Goal: Register for event/course

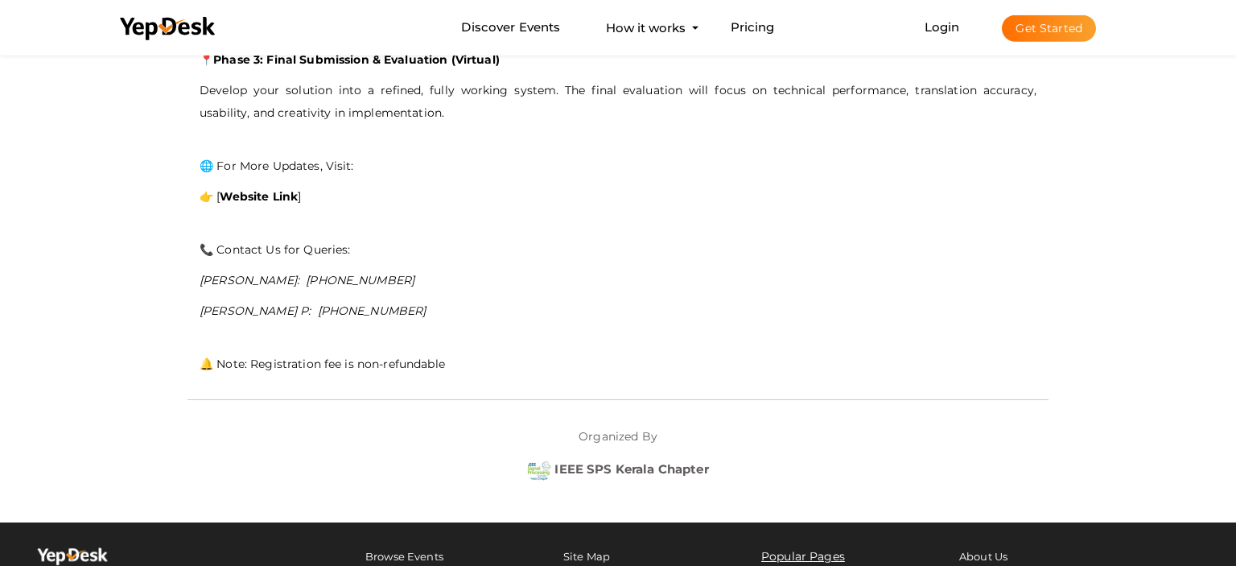
scroll to position [1105, 0]
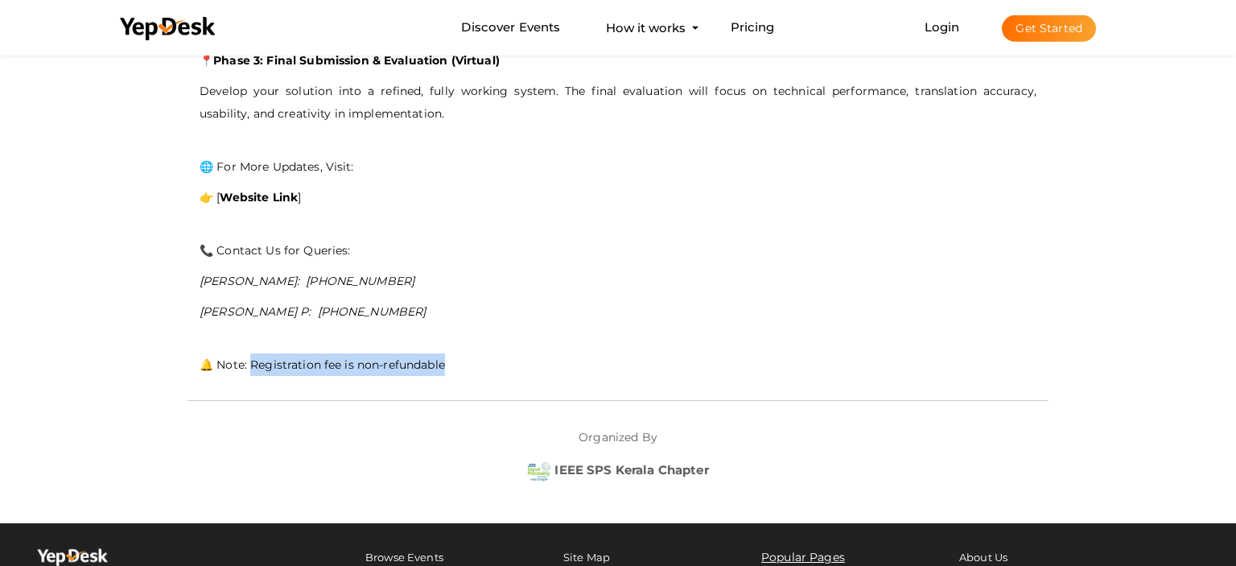
drag, startPoint x: 253, startPoint y: 355, endPoint x: 471, endPoint y: 357, distance: 218.2
click at [471, 357] on p "🔔 Note: Registration fee is non-refundable" at bounding box center [618, 364] width 837 height 23
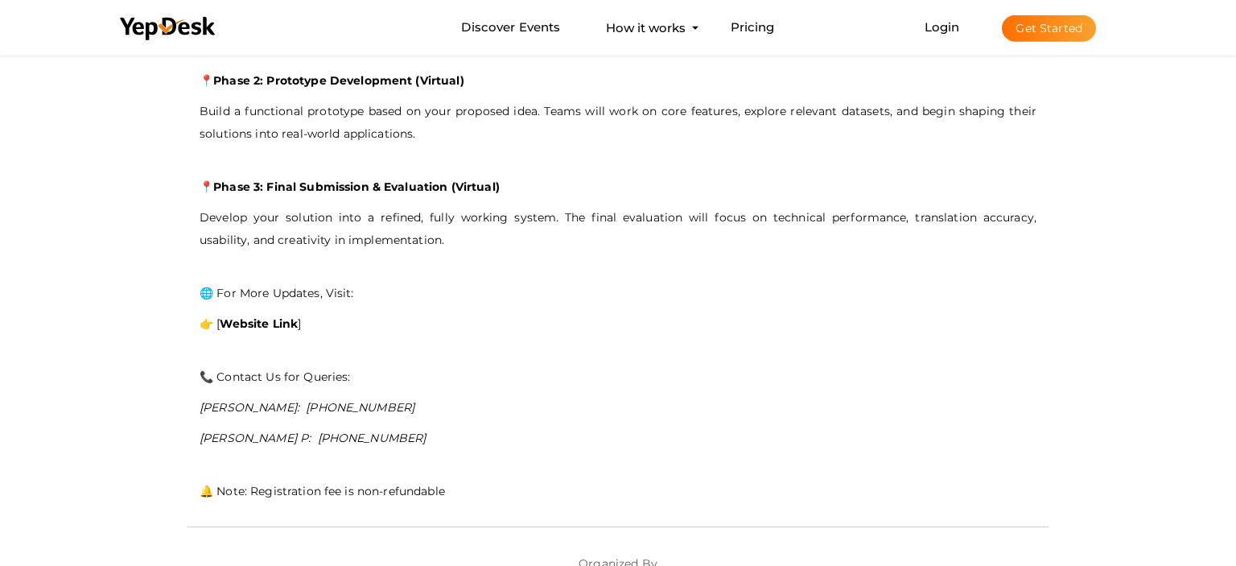
scroll to position [973, 0]
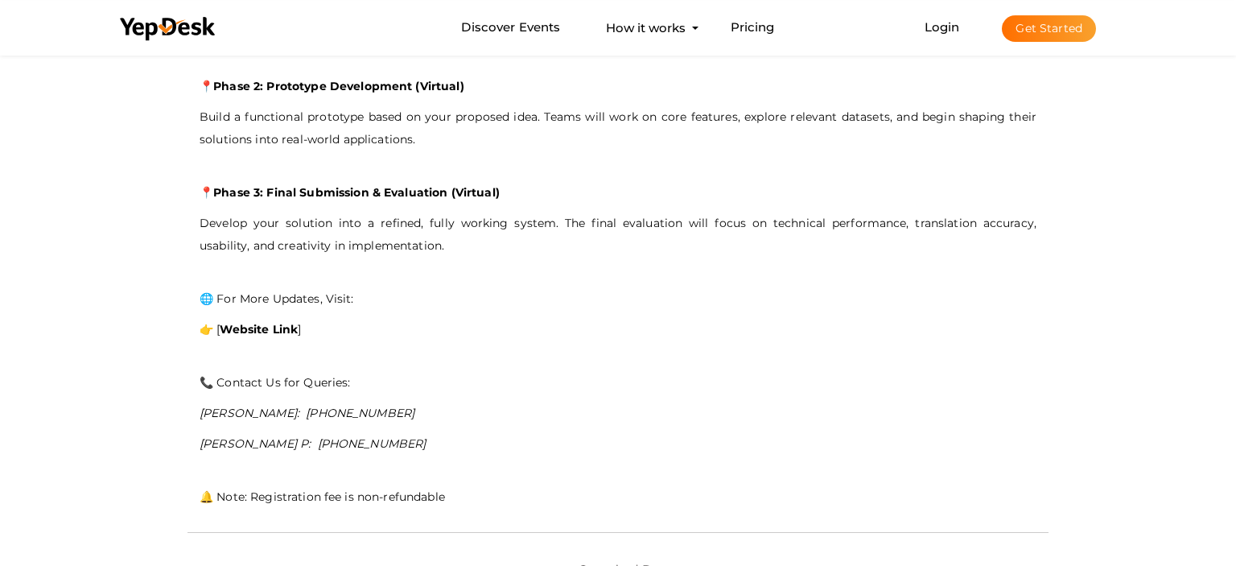
click at [262, 325] on b "Website Link" at bounding box center [259, 329] width 78 height 14
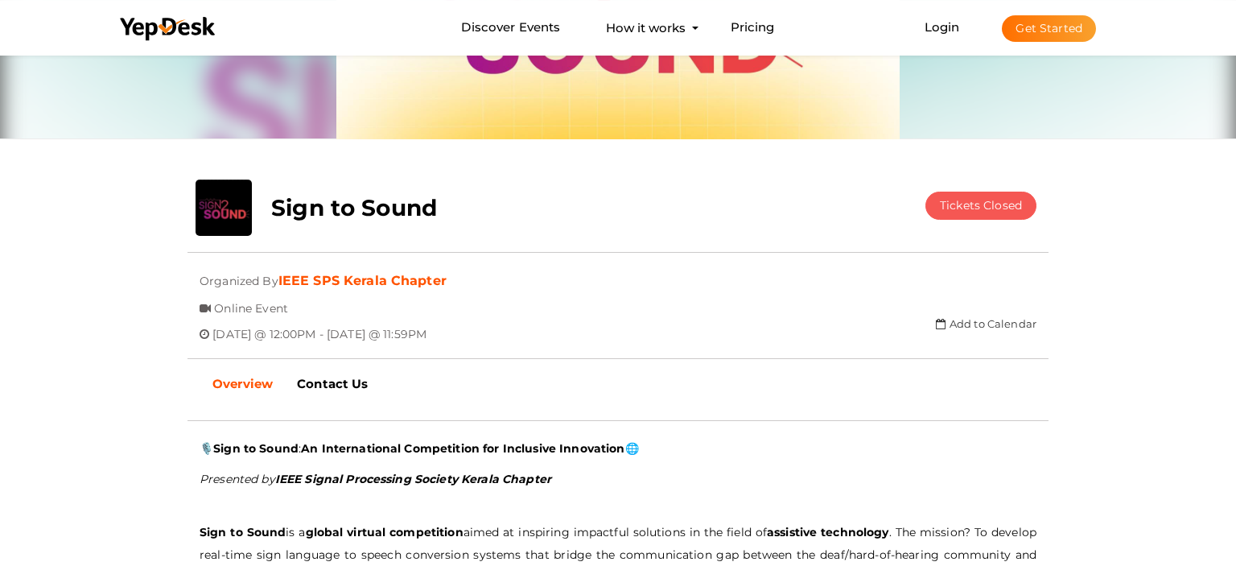
scroll to position [193, 0]
drag, startPoint x: 213, startPoint y: 306, endPoint x: 314, endPoint y: 317, distance: 101.3
click at [314, 273] on div "Submitted event Event listed by IEEE SPS Kerala Chapter Organized By IEEE SPS K…" at bounding box center [618, 269] width 861 height 8
click at [314, 317] on span "[DATE] @ 12:00PM - [DATE] @ 11:59PM" at bounding box center [320, 329] width 214 height 27
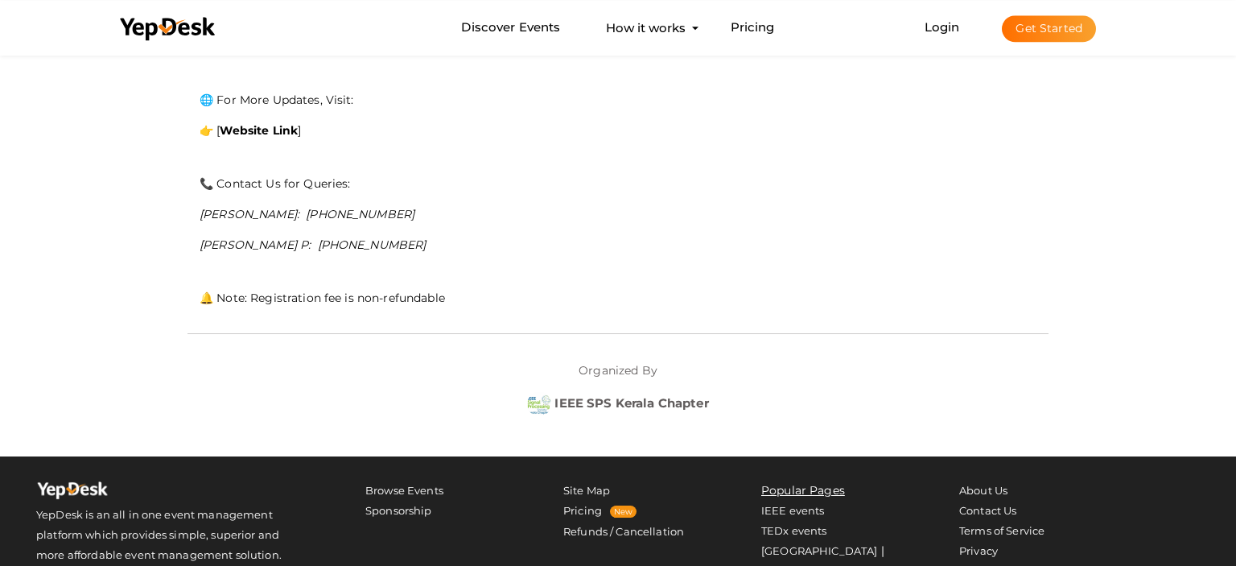
scroll to position [1279, 0]
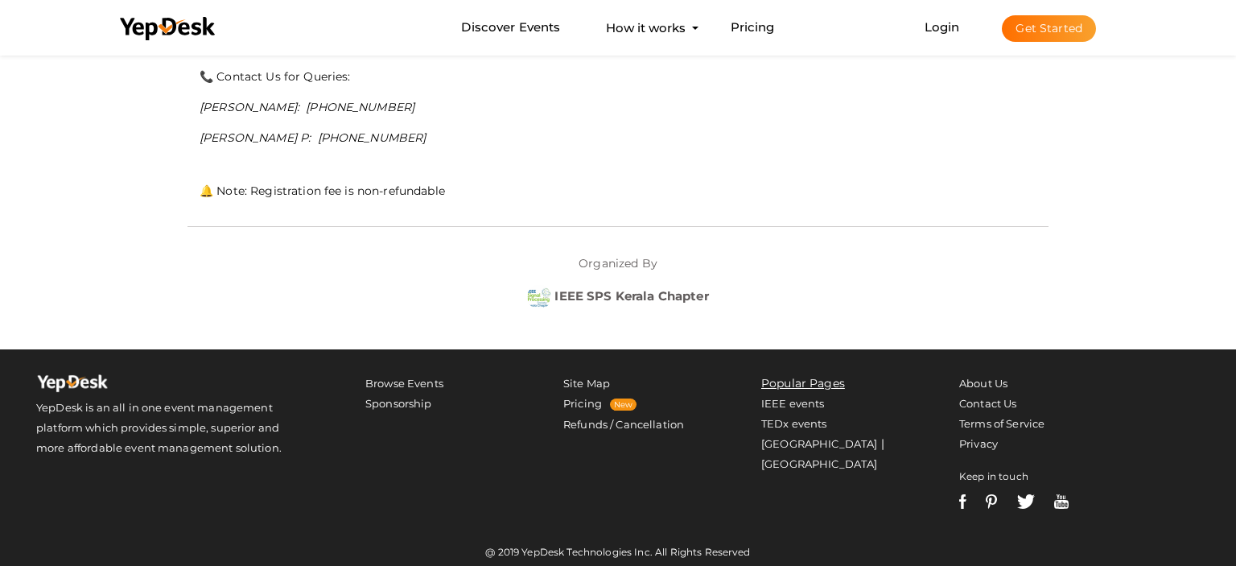
click at [410, 222] on div at bounding box center [618, 226] width 861 height 33
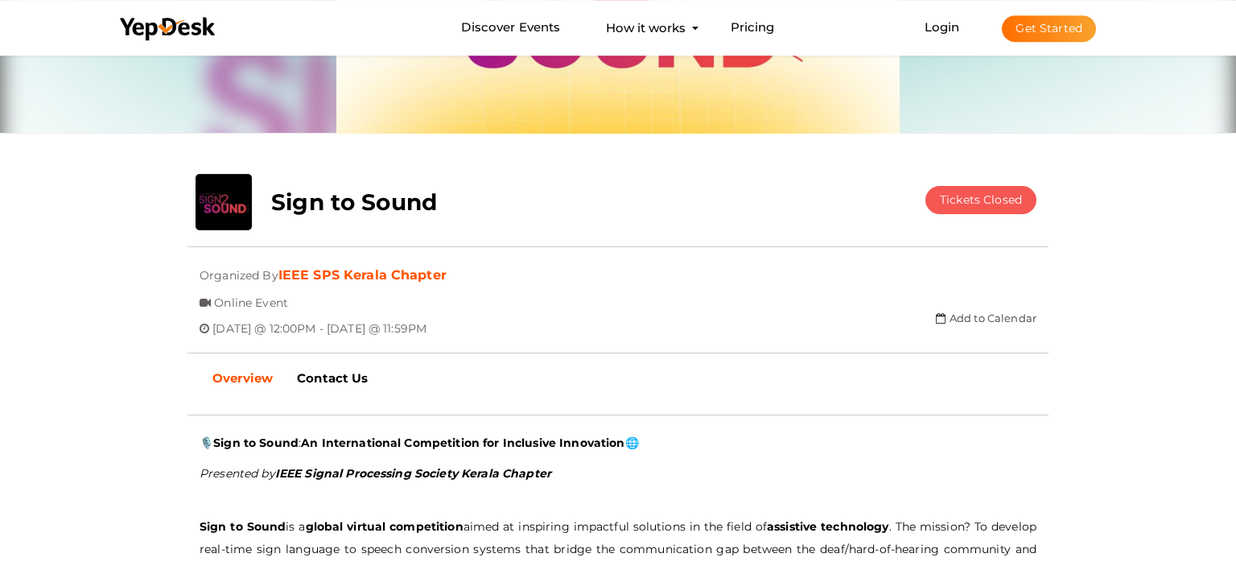
scroll to position [204, 0]
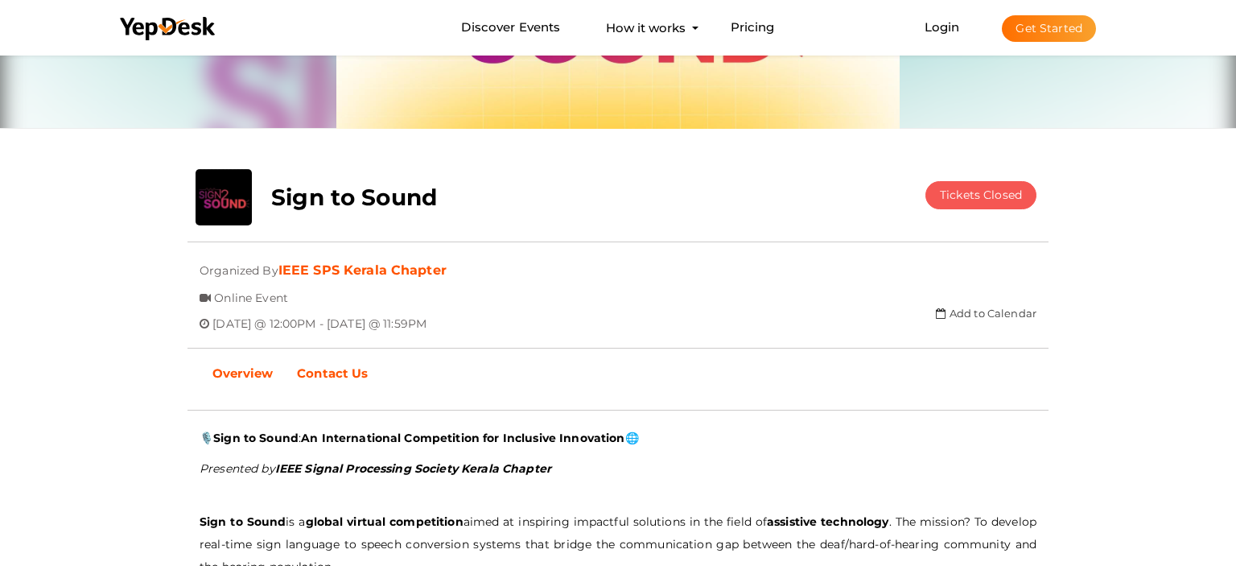
click at [344, 378] on b "Contact Us" at bounding box center [332, 372] width 71 height 15
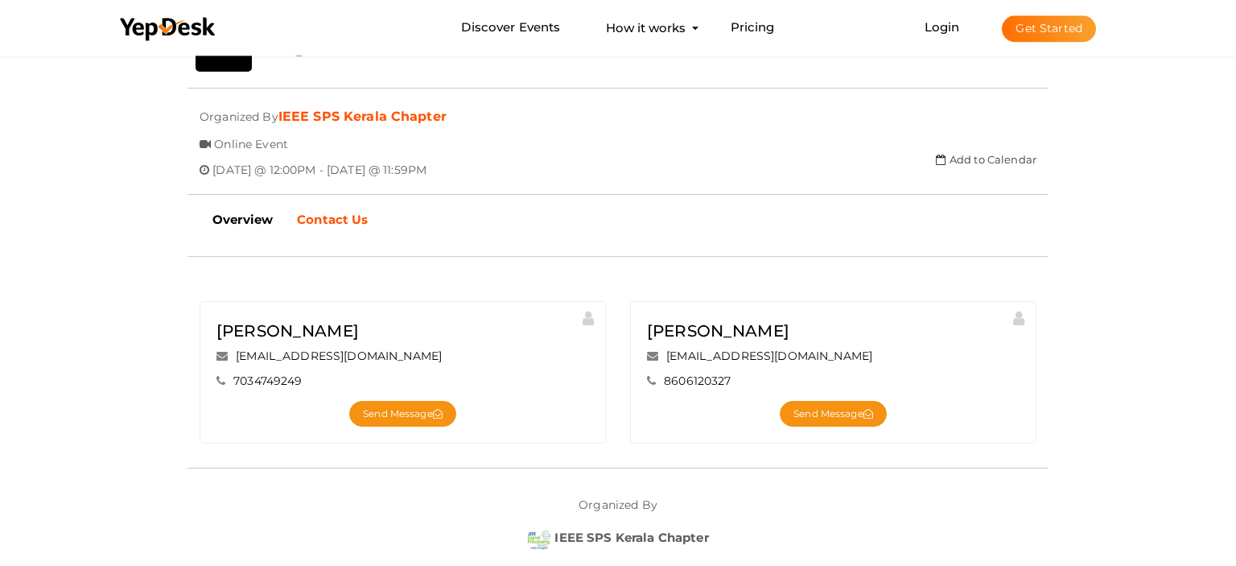
scroll to position [398, 0]
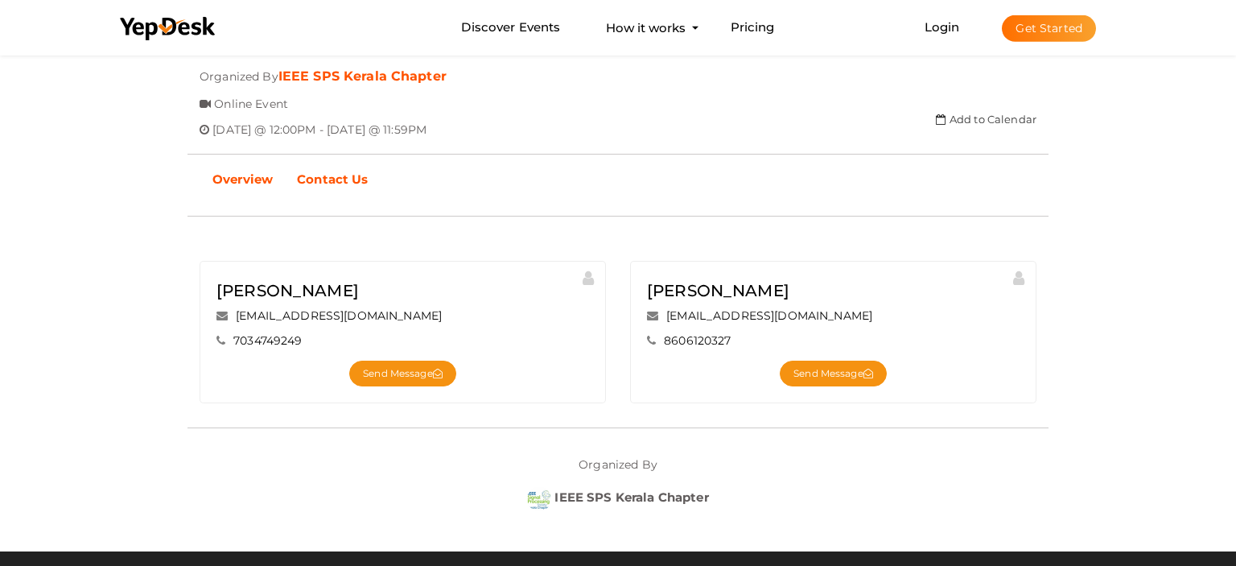
click at [237, 172] on b "Overview" at bounding box center [243, 178] width 60 height 15
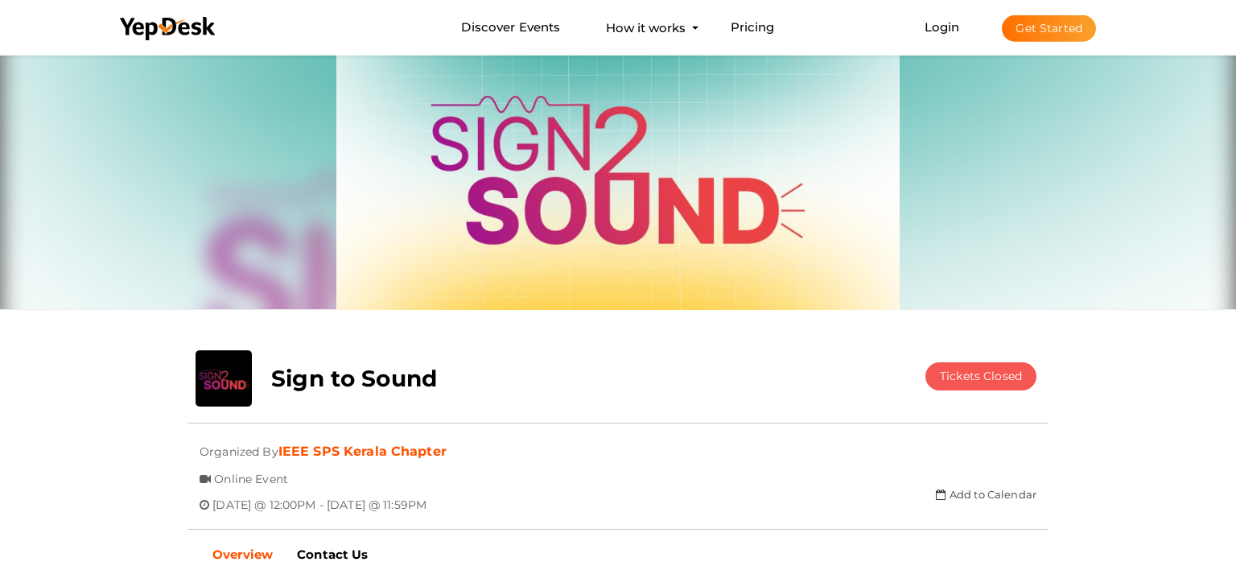
scroll to position [0, 0]
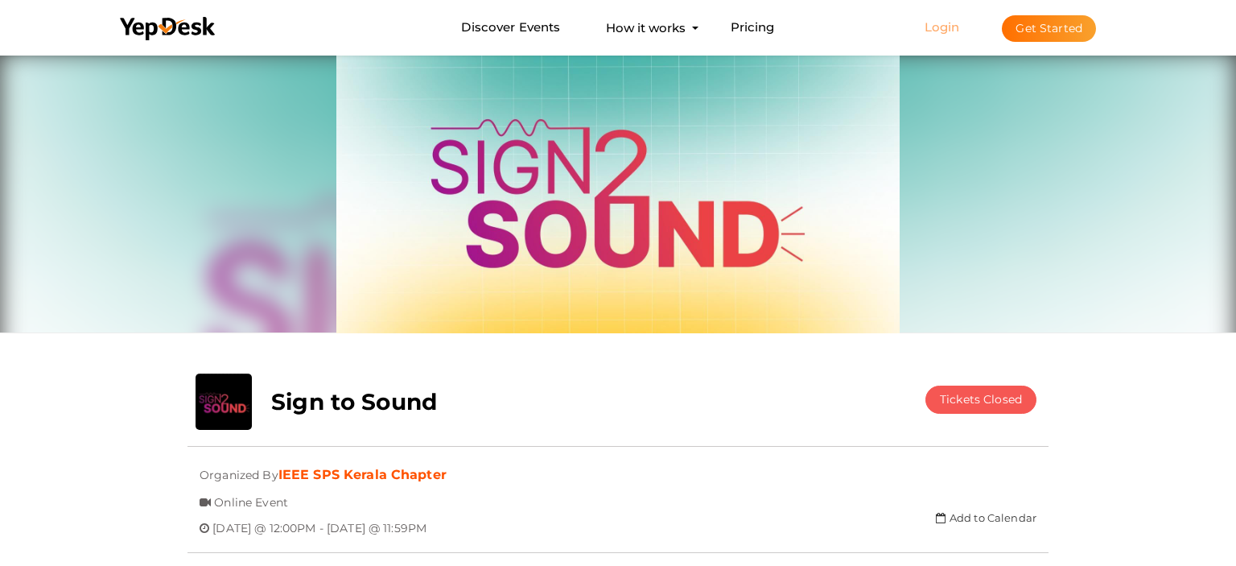
click at [951, 30] on link "Login" at bounding box center [942, 26] width 35 height 15
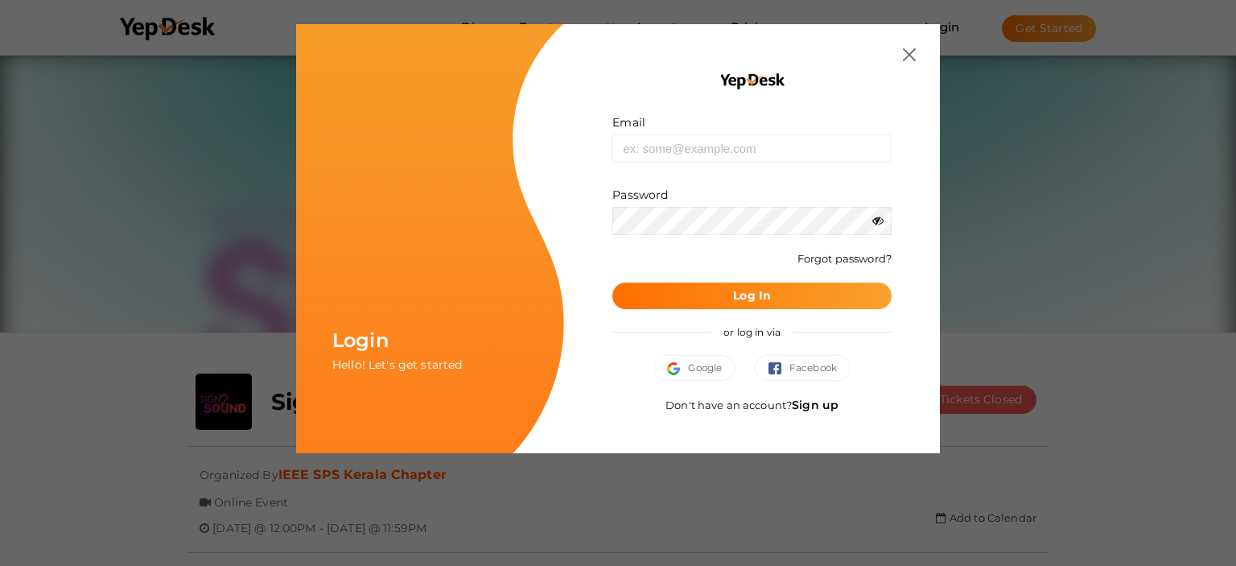
click at [903, 49] on img at bounding box center [909, 54] width 13 height 13
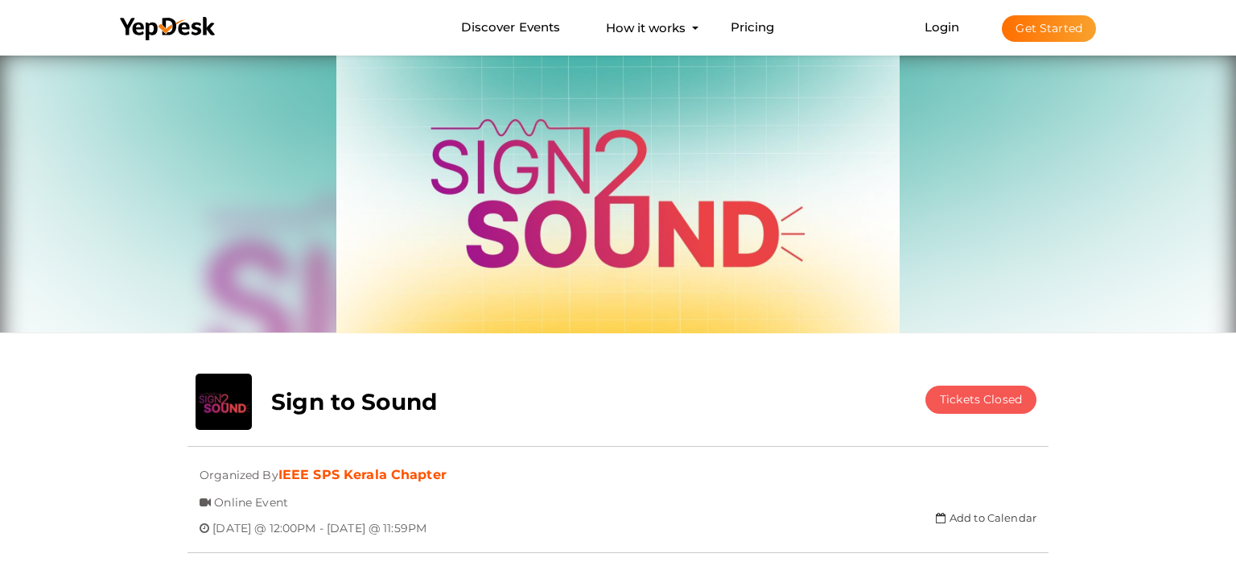
click at [1067, 35] on button "Get Started" at bounding box center [1049, 28] width 94 height 27
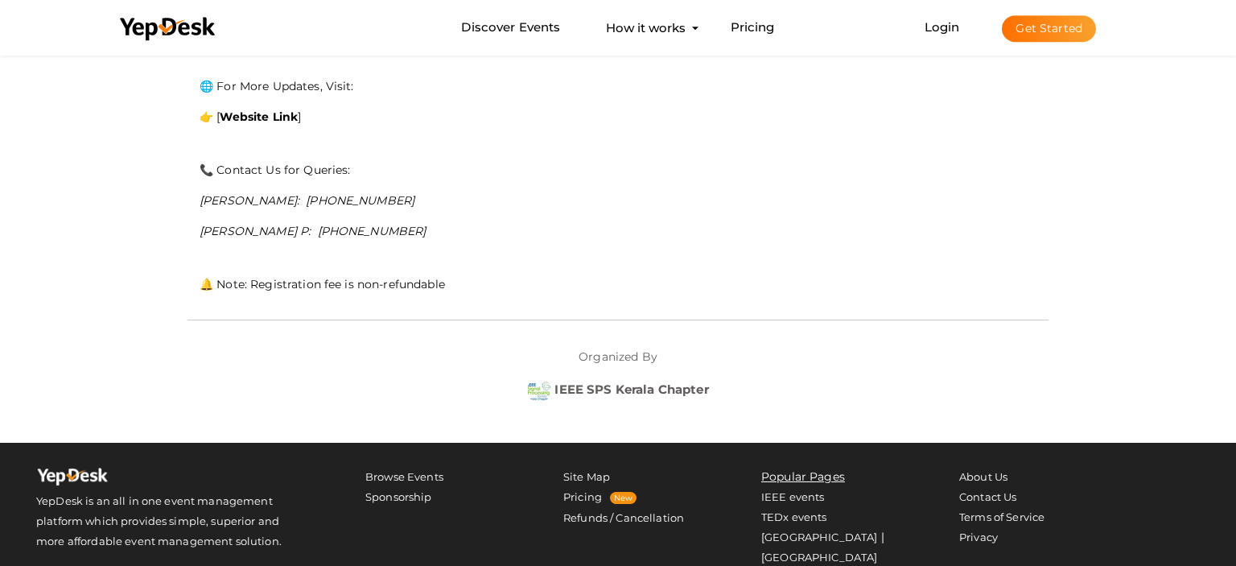
scroll to position [1183, 0]
